Goal: Information Seeking & Learning: Find specific fact

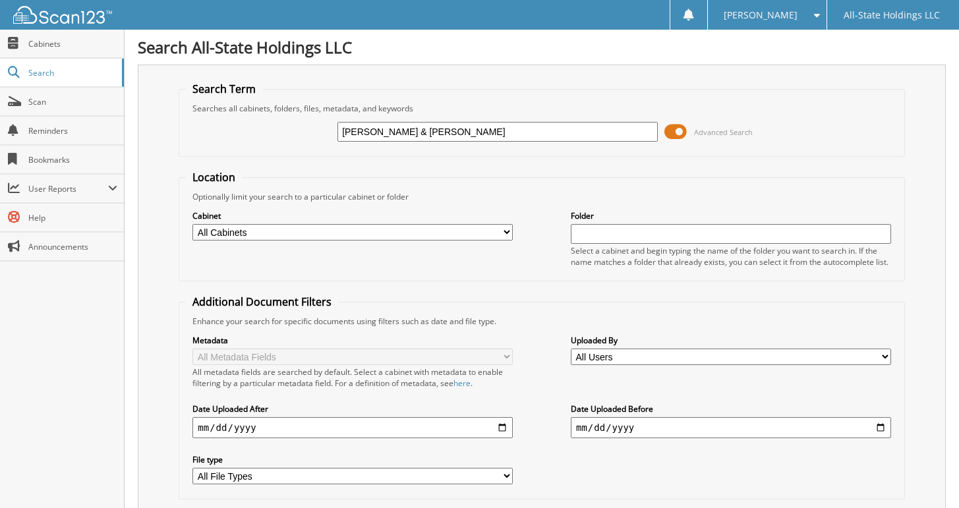
type input "[PERSON_NAME] & [PERSON_NAME]"
click at [709, 132] on span "Advanced Search" at bounding box center [723, 132] width 59 height 10
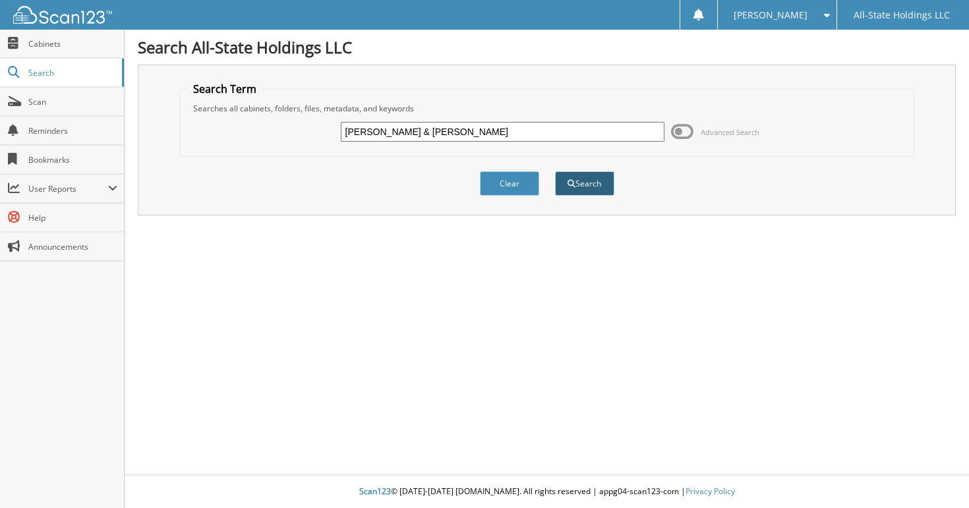
click at [599, 182] on button "Search" at bounding box center [584, 183] width 59 height 24
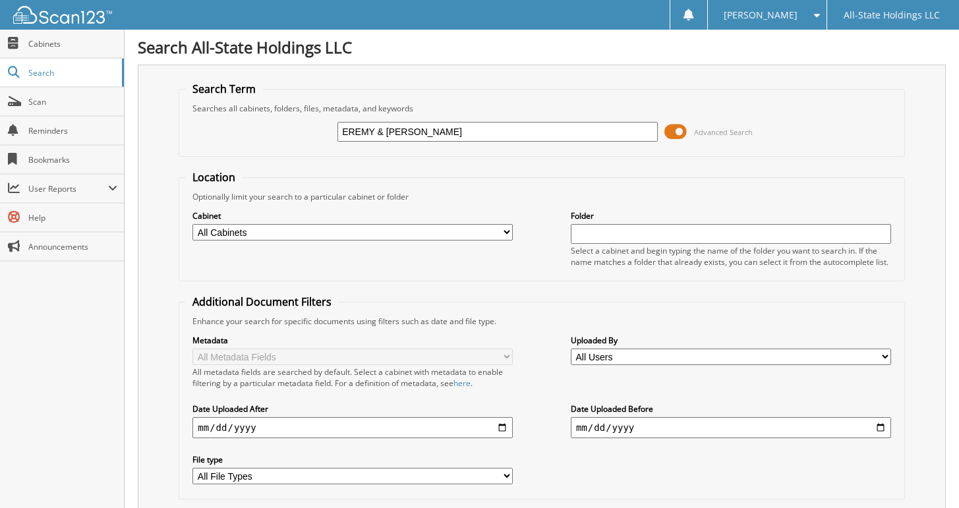
type input "[PERSON_NAME] & [PERSON_NAME]"
click at [708, 123] on span "Advanced Search" at bounding box center [709, 132] width 88 height 20
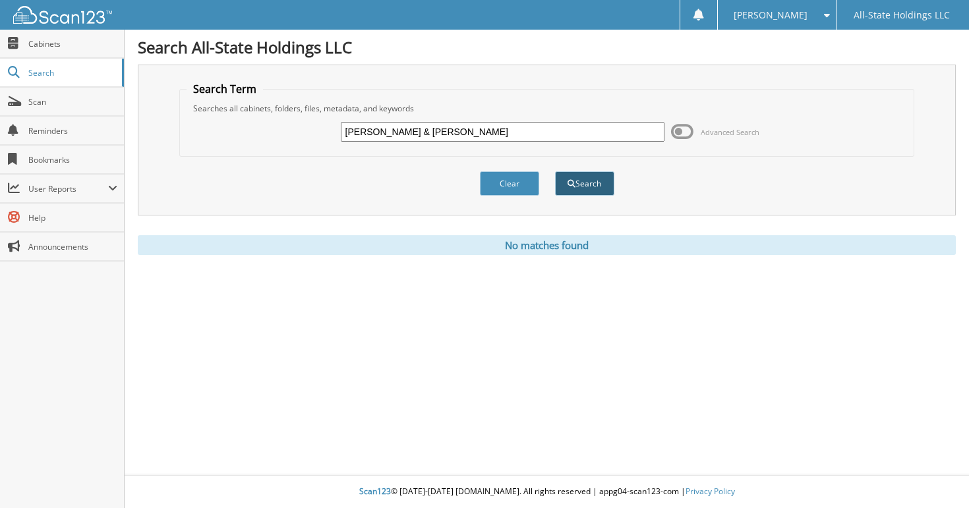
click at [593, 187] on button "Search" at bounding box center [584, 183] width 59 height 24
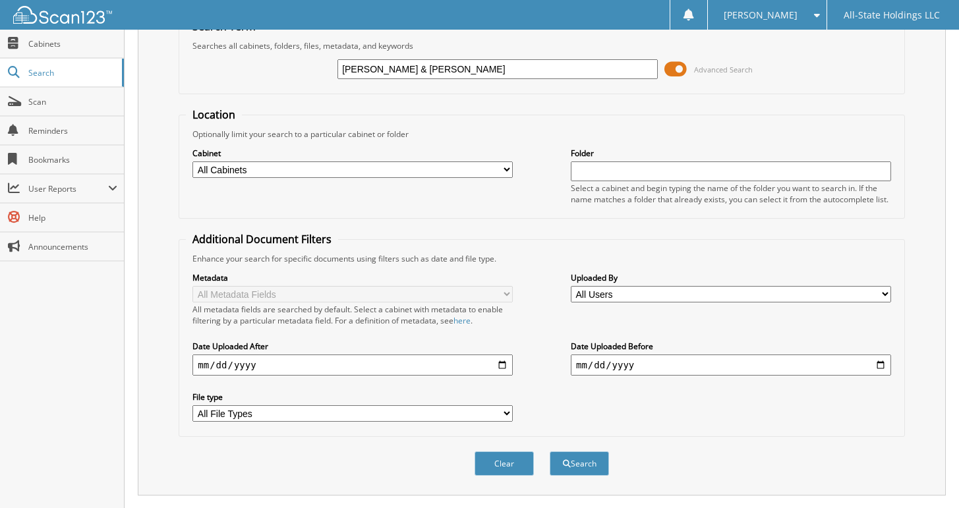
scroll to position [136, 0]
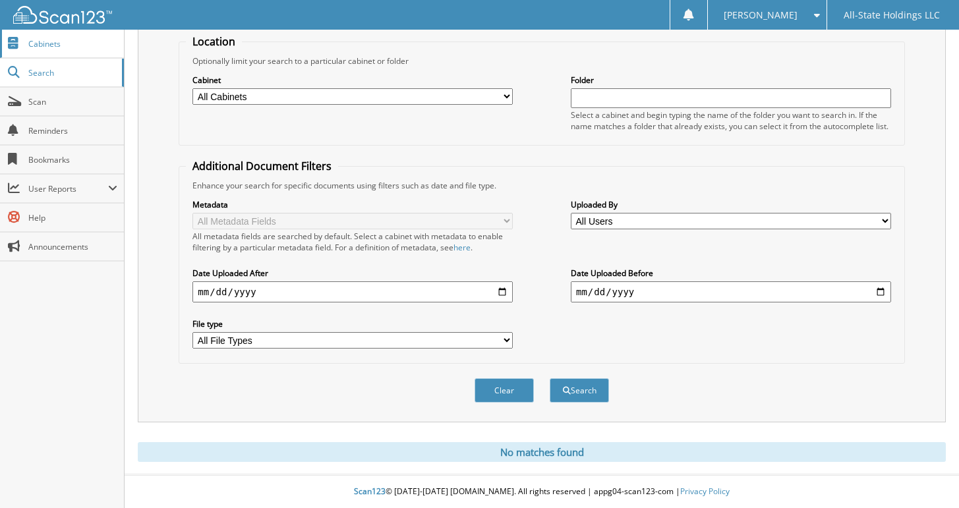
click at [42, 42] on span "Cabinets" at bounding box center [72, 43] width 89 height 11
